Goal: Task Accomplishment & Management: Use online tool/utility

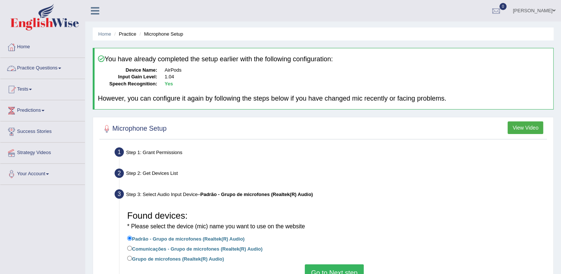
click at [59, 66] on link "Practice Questions" at bounding box center [42, 67] width 85 height 19
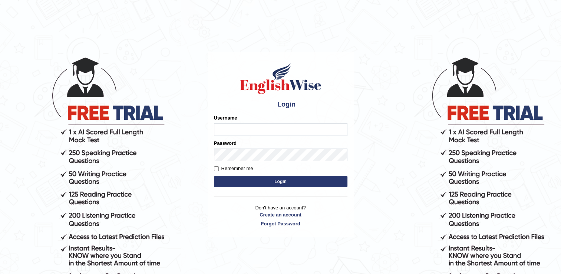
type input "CecyPires"
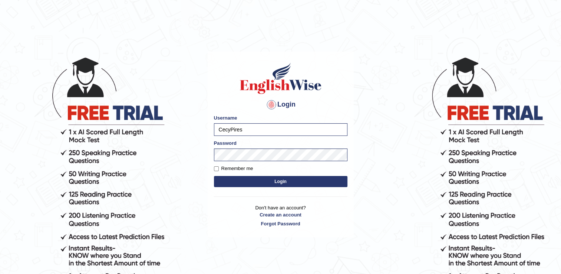
click at [254, 180] on button "Login" at bounding box center [280, 181] width 133 height 11
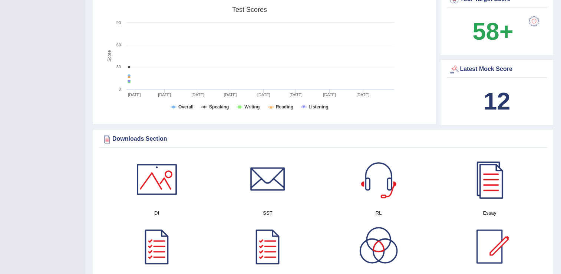
scroll to position [74, 0]
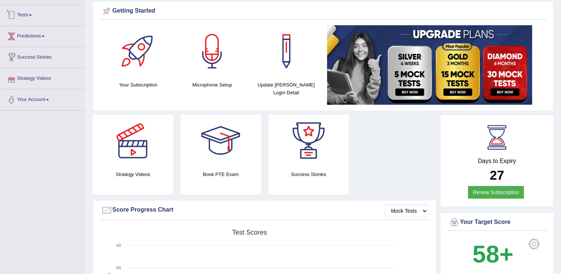
click at [26, 15] on link "Tests" at bounding box center [42, 14] width 85 height 19
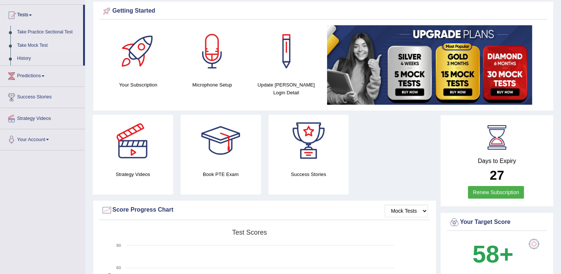
click at [25, 43] on link "Take Mock Test" at bounding box center [48, 45] width 69 height 13
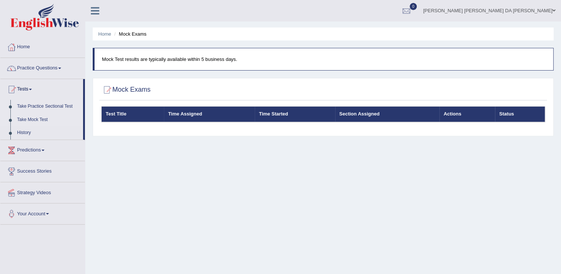
click at [19, 105] on link "Take Practice Sectional Test" at bounding box center [48, 106] width 69 height 13
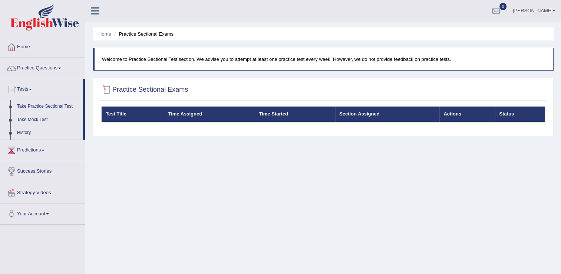
click at [104, 89] on div at bounding box center [106, 89] width 11 height 11
click at [181, 113] on th "Time Assigned" at bounding box center [209, 114] width 91 height 16
drag, startPoint x: 125, startPoint y: 111, endPoint x: 126, endPoint y: 108, distance: 3.9
click at [125, 111] on th "Test Title" at bounding box center [133, 114] width 63 height 16
click at [131, 89] on h2 "Practice Sectional Exams" at bounding box center [144, 89] width 87 height 11
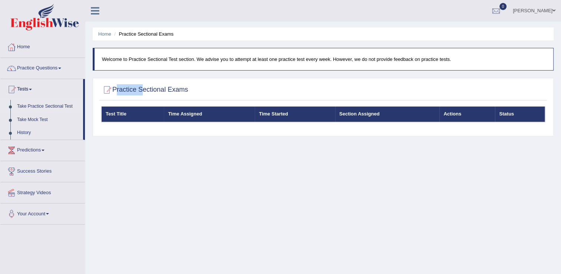
click at [131, 89] on h2 "Practice Sectional Exams" at bounding box center [144, 89] width 87 height 11
click at [33, 106] on link "Take Practice Sectional Test" at bounding box center [48, 106] width 69 height 13
click at [42, 119] on link "Take Mock Test" at bounding box center [48, 119] width 69 height 13
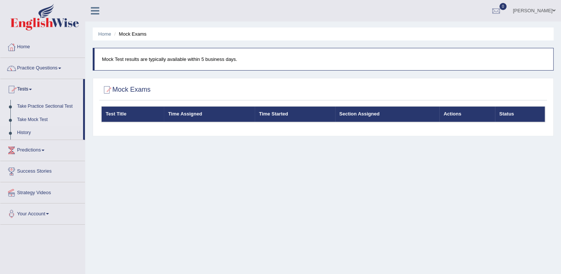
click at [11, 107] on li "Take Practice Sectional Test" at bounding box center [41, 106] width 83 height 13
click at [40, 103] on link "Take Practice Sectional Test" at bounding box center [48, 106] width 69 height 13
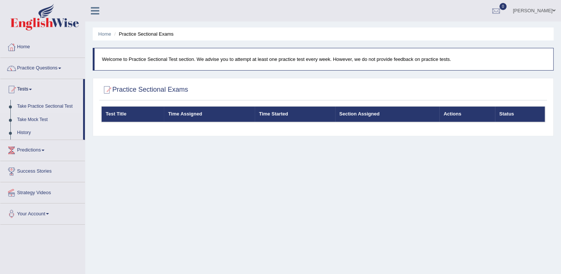
click at [152, 118] on th "Test Title" at bounding box center [133, 114] width 63 height 16
click at [187, 116] on th "Time Assigned" at bounding box center [209, 114] width 91 height 16
